Goal: Task Accomplishment & Management: Complete application form

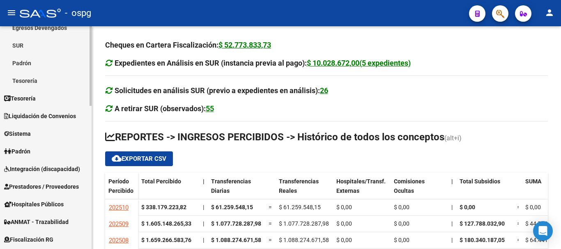
scroll to position [288, 0]
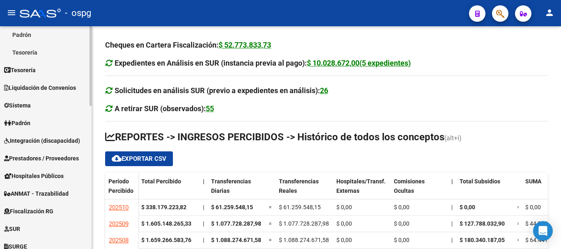
click at [31, 106] on span "Sistema" at bounding box center [17, 105] width 27 height 9
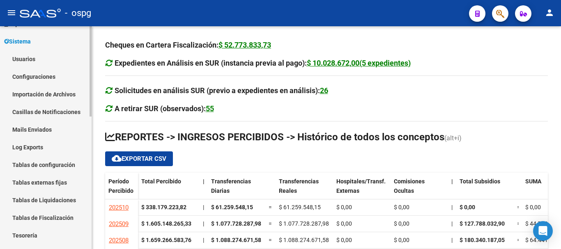
scroll to position [82, 0]
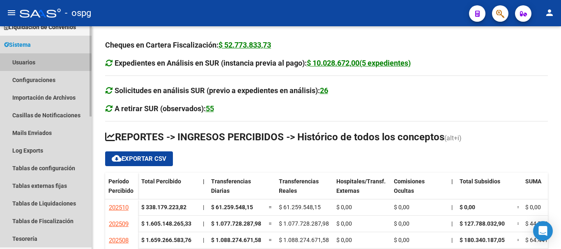
click at [25, 62] on link "Usuarios" at bounding box center [46, 62] width 92 height 18
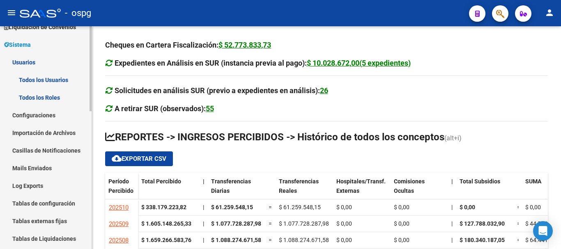
click at [39, 81] on link "Todos los Usuarios" at bounding box center [46, 80] width 92 height 18
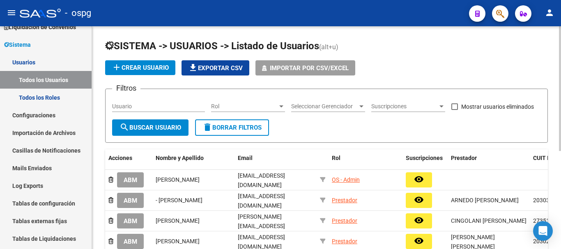
click at [134, 66] on span "add Crear Usuario" at bounding box center [140, 67] width 57 height 7
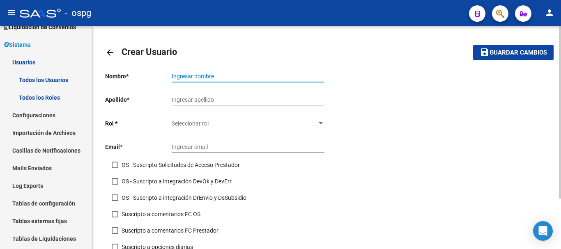
click at [187, 78] on input "Ingresar nombre" at bounding box center [248, 76] width 153 height 7
type input "[PERSON_NAME]"
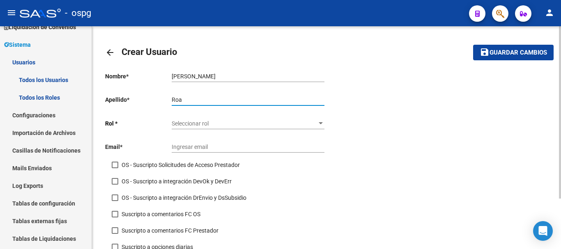
type input "Roa"
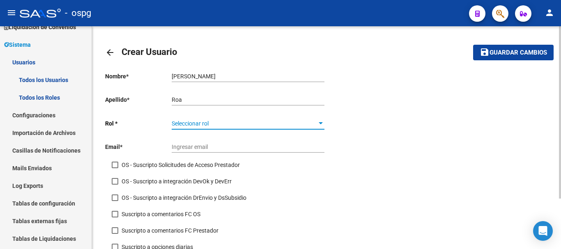
click at [323, 125] on div at bounding box center [320, 123] width 7 height 7
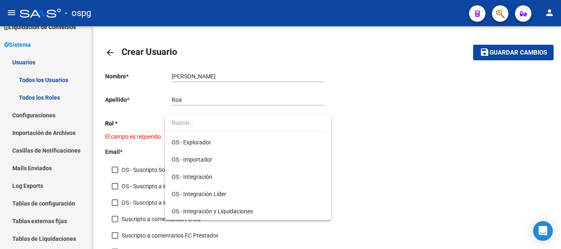
scroll to position [102, 0]
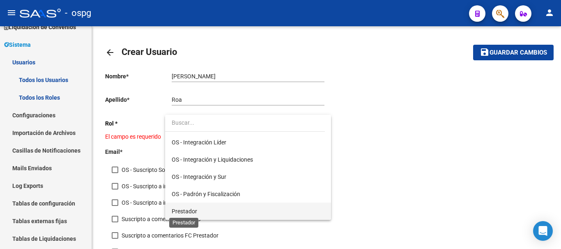
click at [194, 212] on span "Prestador" at bounding box center [184, 211] width 25 height 7
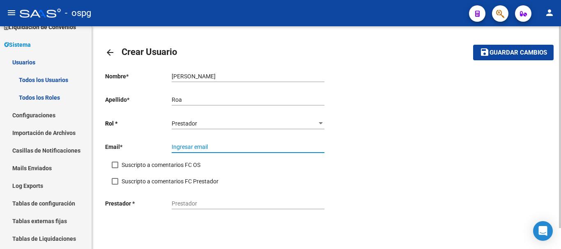
click at [186, 148] on input "Ingresar email" at bounding box center [248, 147] width 153 height 7
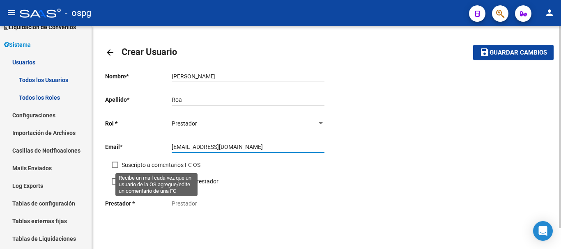
type input "[EMAIL_ADDRESS][DOMAIN_NAME]"
click at [117, 164] on span at bounding box center [115, 165] width 7 height 7
click at [115, 168] on input "Suscripto a comentarios FC OS" at bounding box center [115, 168] width 0 height 0
checkbox input "true"
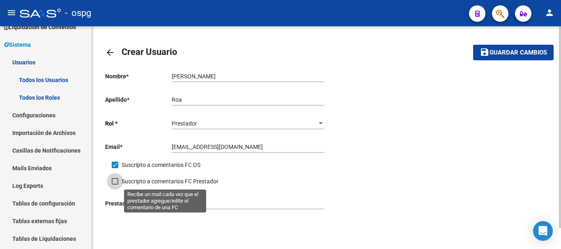
click at [113, 181] on span at bounding box center [115, 181] width 7 height 7
click at [115, 185] on input "Suscripto a comentarios FC Prestador" at bounding box center [115, 185] width 0 height 0
checkbox input "true"
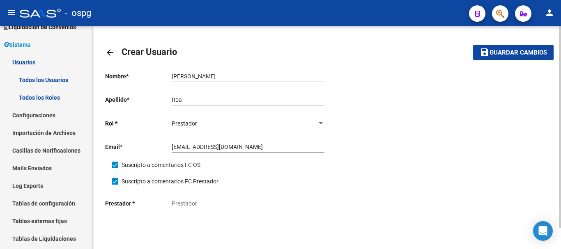
click at [182, 208] on div "Prestador" at bounding box center [248, 201] width 153 height 16
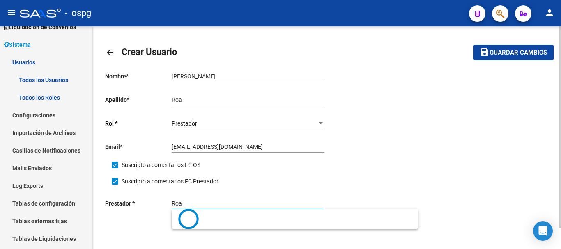
click at [473, 45] on button "save Guardar cambios" at bounding box center [513, 52] width 81 height 15
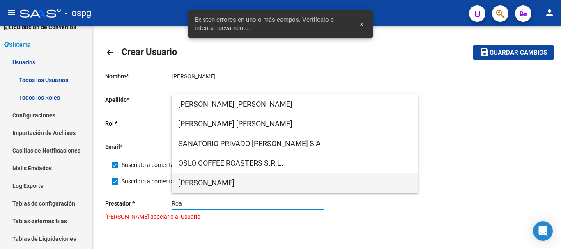
click at [217, 185] on span "[PERSON_NAME]" at bounding box center [294, 183] width 233 height 20
type input "[PERSON_NAME]"
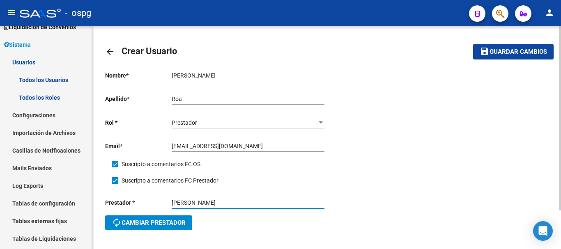
scroll to position [0, 0]
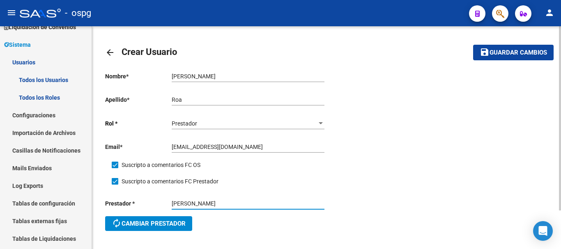
click at [508, 58] on button "save Guardar cambios" at bounding box center [513, 52] width 81 height 15
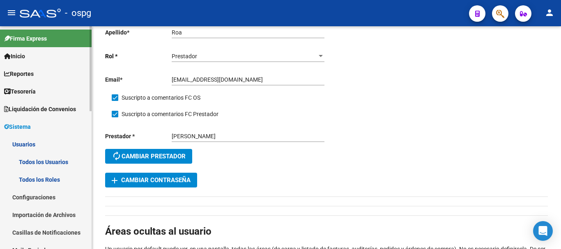
click at [21, 57] on span "Inicio" at bounding box center [14, 56] width 21 height 9
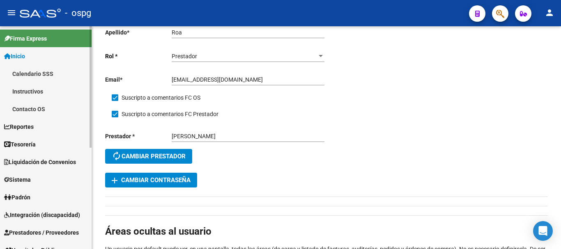
click at [26, 124] on span "Reportes" at bounding box center [19, 126] width 30 height 9
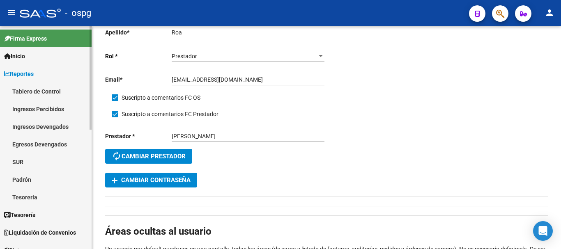
click at [43, 109] on link "Ingresos Percibidos" at bounding box center [46, 109] width 92 height 18
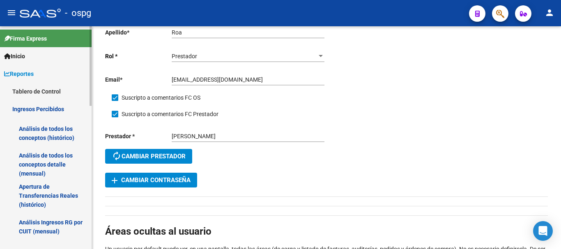
click at [48, 138] on link "Análisis de todos los conceptos (histórico)" at bounding box center [46, 133] width 92 height 31
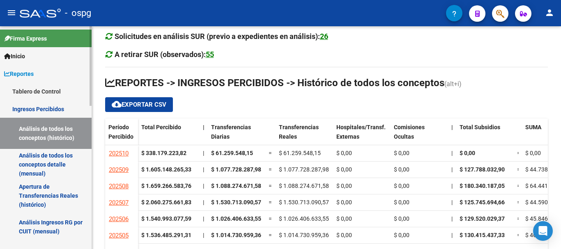
scroll to position [82, 0]
